Goal: Task Accomplishment & Management: Manage account settings

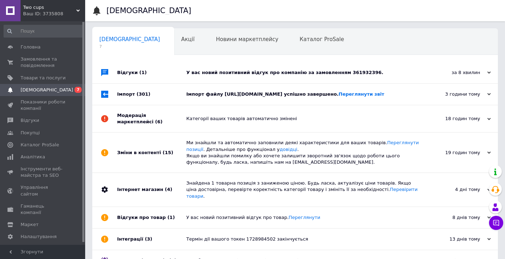
click at [287, 75] on div "У вас новий позитивний відгук про компанію за замовленням 361932396." at bounding box center [303, 73] width 234 height 6
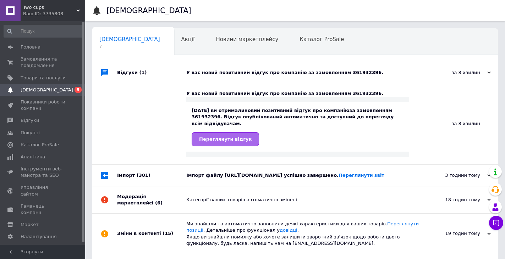
click at [222, 140] on span "Переглянути відгук" at bounding box center [225, 139] width 53 height 5
click at [105, 35] on div "Сповіщення 7" at bounding box center [133, 42] width 82 height 27
click at [43, 89] on span "[DEMOGRAPHIC_DATA]" at bounding box center [47, 90] width 53 height 6
click at [268, 177] on div "Імпорт файлу https://docs.google.com/spreadsheets/d/1t4BGhtp2q-j_ob6py5QVgFzh96…" at bounding box center [303, 176] width 234 height 6
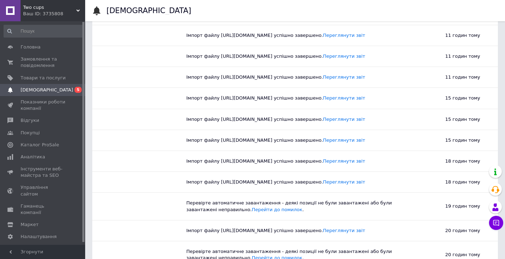
scroll to position [289, 0]
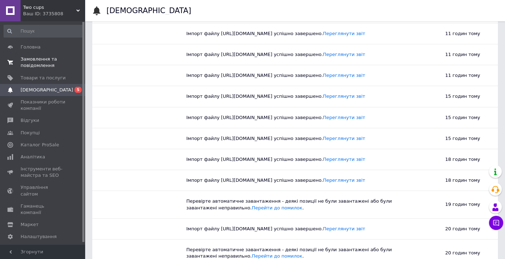
click at [33, 65] on span "Замовлення та повідомлення" at bounding box center [43, 62] width 45 height 13
